Goal: Information Seeking & Learning: Learn about a topic

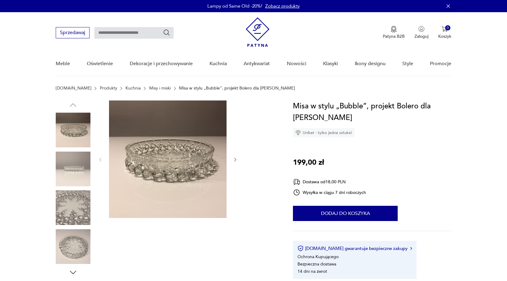
click at [233, 160] on icon "button" at bounding box center [235, 159] width 5 height 5
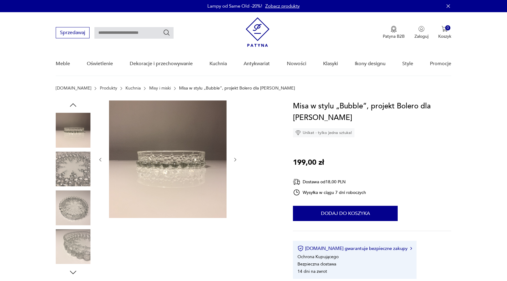
click at [233, 160] on icon "button" at bounding box center [235, 159] width 5 height 5
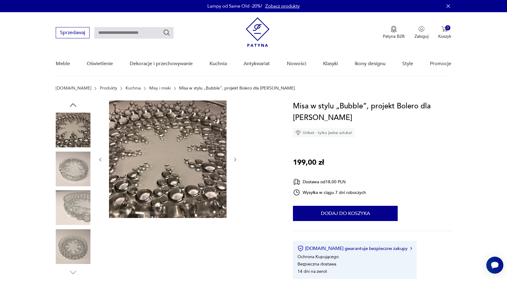
click at [233, 160] on icon "button" at bounding box center [235, 159] width 5 height 5
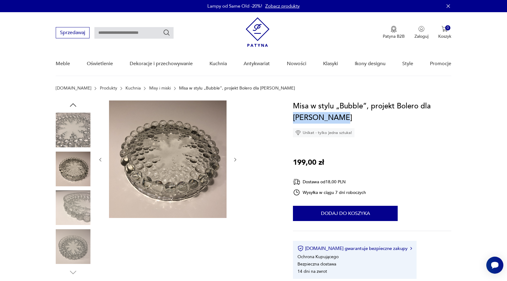
drag, startPoint x: 294, startPoint y: 115, endPoint x: 342, endPoint y: 113, distance: 47.8
click at [342, 113] on h1 "Misa w stylu „Bubble”, projekt Bolero dla [PERSON_NAME]" at bounding box center [372, 111] width 158 height 23
copy h1 "[PERSON_NAME]"
click at [137, 34] on input "text" at bounding box center [133, 33] width 79 height 12
paste input "**********"
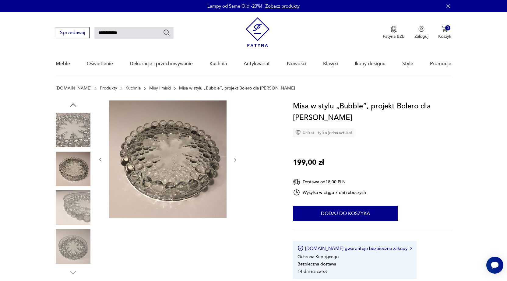
type input "**********"
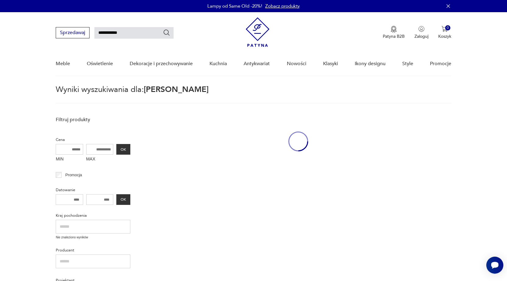
scroll to position [22, 0]
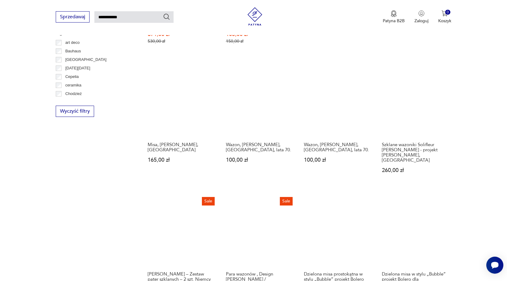
scroll to position [417, 0]
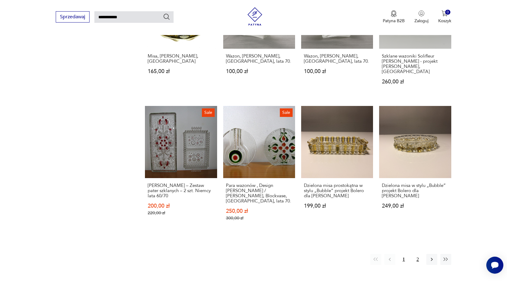
click at [418, 254] on button "2" at bounding box center [417, 259] width 11 height 11
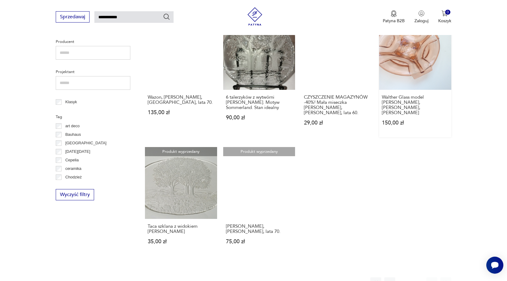
scroll to position [174, 0]
